Goal: Information Seeking & Learning: Learn about a topic

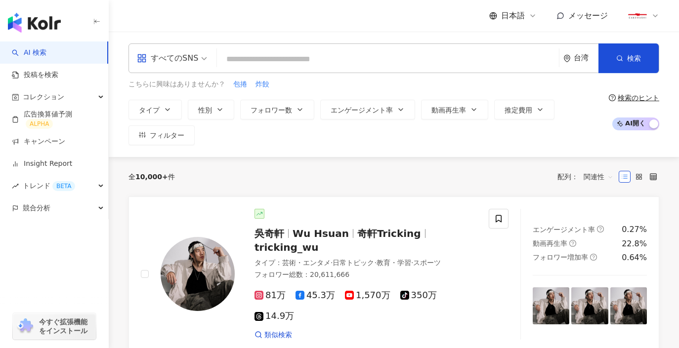
click at [313, 55] on input "search" at bounding box center [388, 59] width 334 height 19
click at [311, 59] on input "search" at bounding box center [388, 59] width 334 height 19
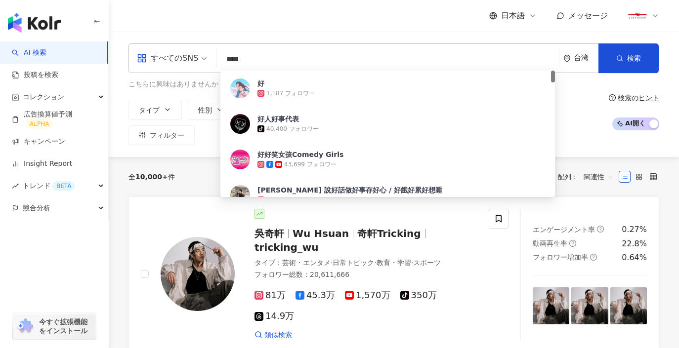
type input "**"
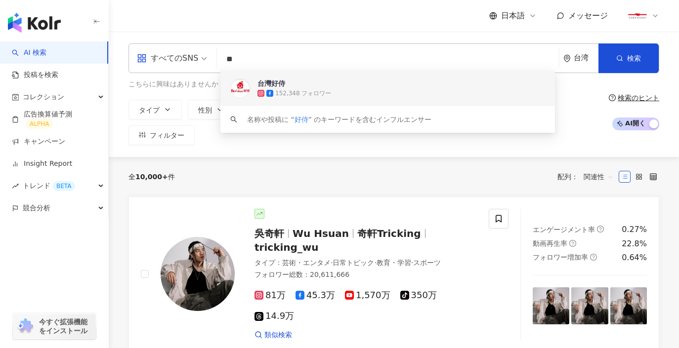
click at [314, 86] on span "台灣好侍" at bounding box center [381, 84] width 249 height 10
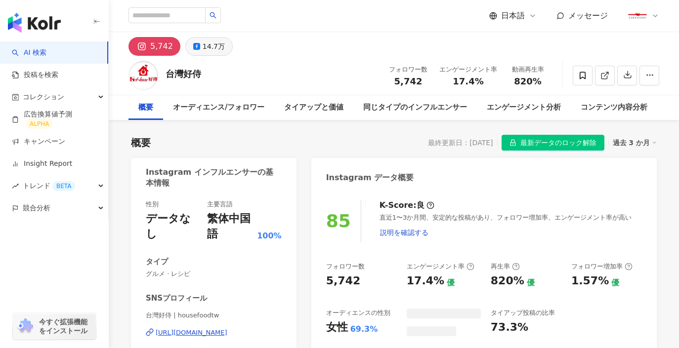
click at [205, 47] on div "14.7万" at bounding box center [213, 47] width 22 height 14
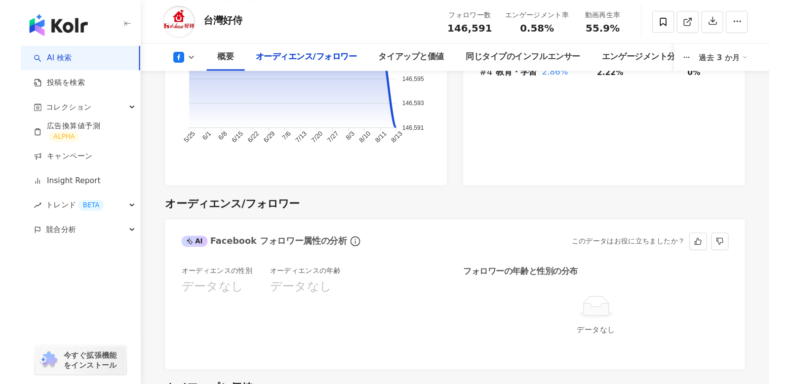
scroll to position [908, 0]
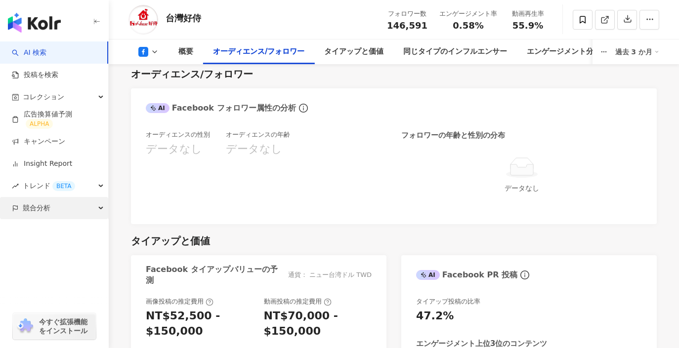
click at [99, 208] on div "競合分析" at bounding box center [54, 208] width 108 height 22
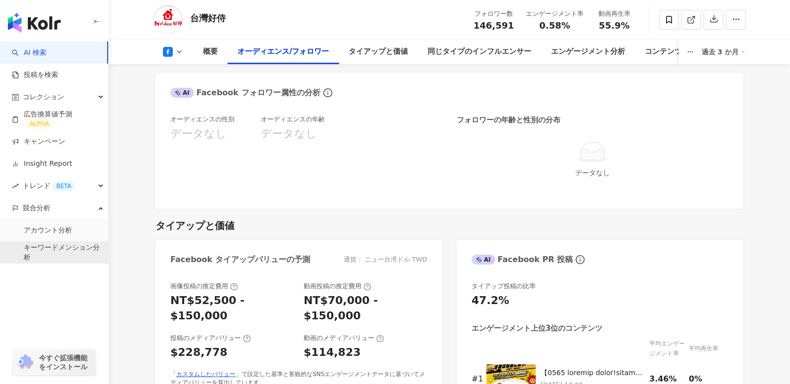
click at [53, 250] on link "キーワードメンション分析" at bounding box center [62, 252] width 77 height 19
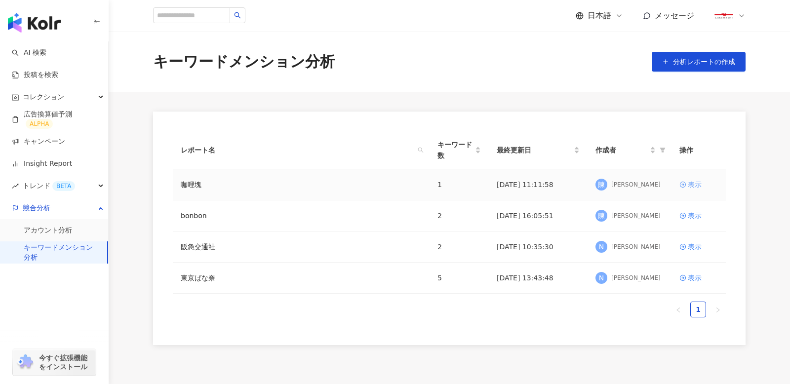
click at [683, 188] on icon at bounding box center [683, 184] width 7 height 7
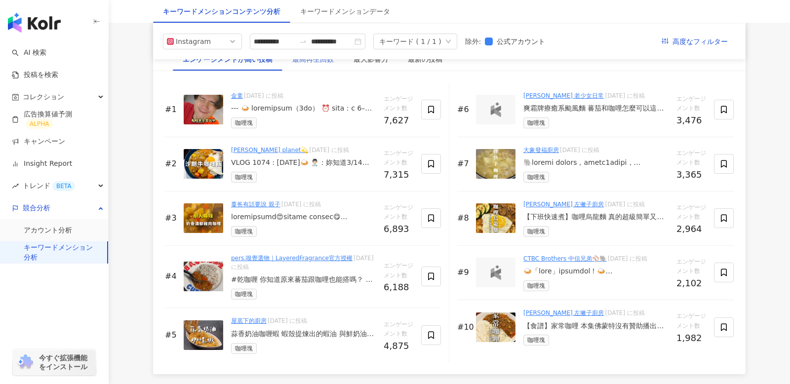
scroll to position [1555, 0]
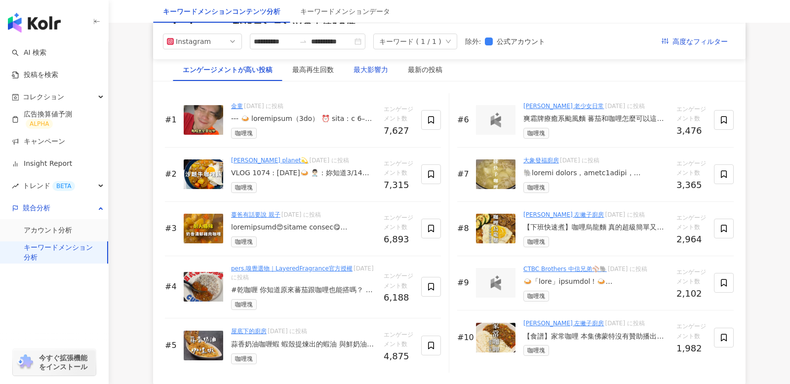
click at [362, 71] on div "最大影響力" at bounding box center [371, 69] width 35 height 11
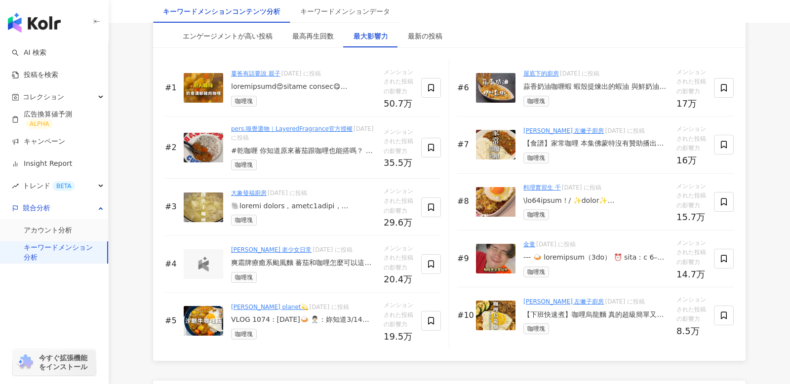
scroll to position [1595, 0]
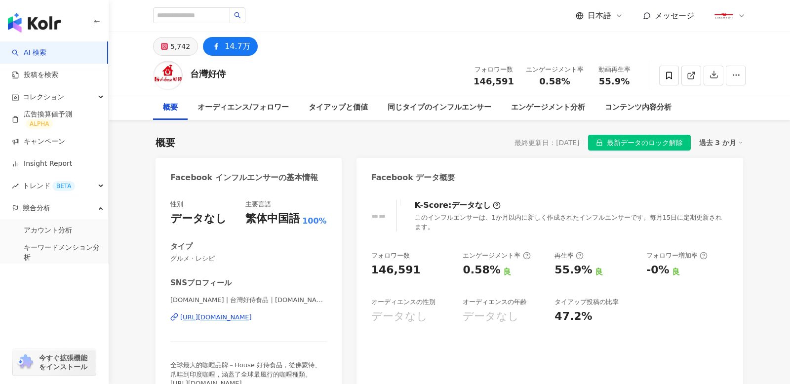
click at [177, 50] on div "5,742" at bounding box center [180, 47] width 20 height 14
click at [177, 49] on div "5,742" at bounding box center [180, 47] width 20 height 14
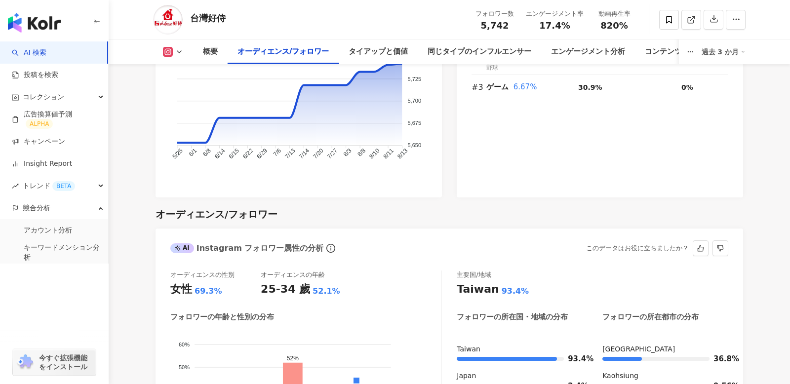
scroll to position [888, 0]
